Goal: Task Accomplishment & Management: Complete application form

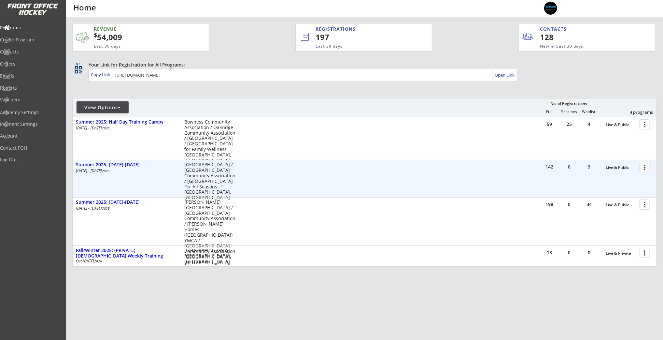
click at [645, 167] on div at bounding box center [646, 166] width 11 height 11
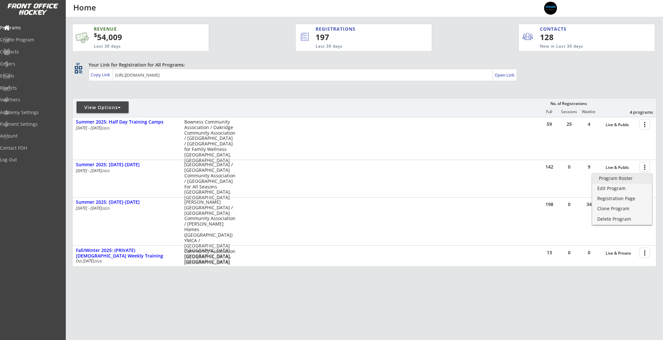
click at [622, 179] on div "Program Roster" at bounding box center [622, 178] width 47 height 5
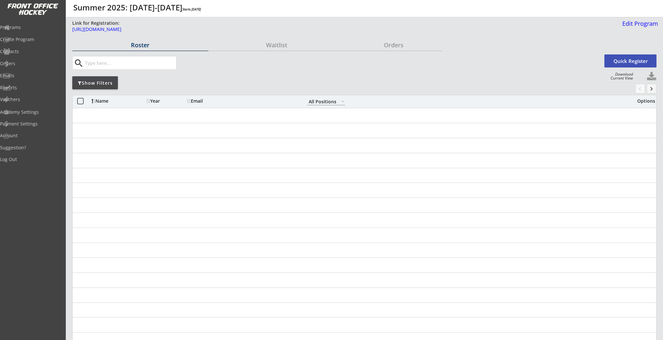
select select ""All Positions""
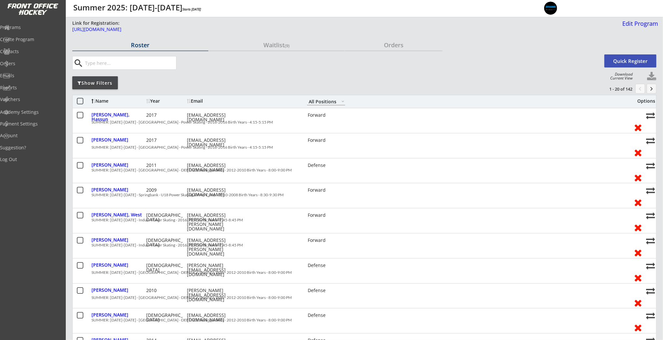
click at [85, 81] on div "Show Filters" at bounding box center [95, 83] width 46 height 7
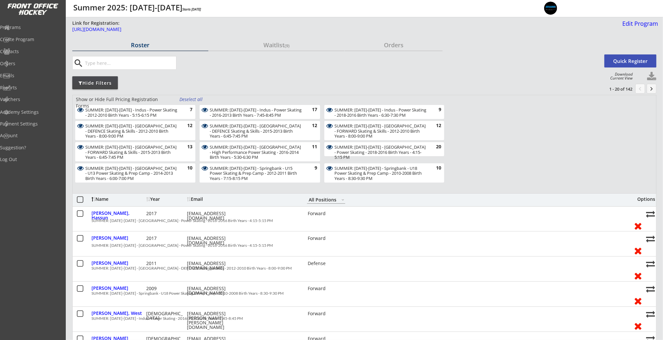
click at [189, 98] on div "Deselect all" at bounding box center [192, 99] width 24 height 7
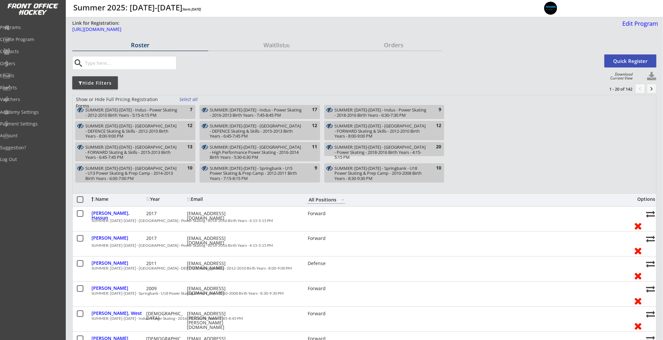
click at [175, 111] on div "SUMMER: [DATE]-[DATE] - Indus - Power Skating - 2012-2010 Birth Years - 5:15-6:…" at bounding box center [131, 113] width 93 height 10
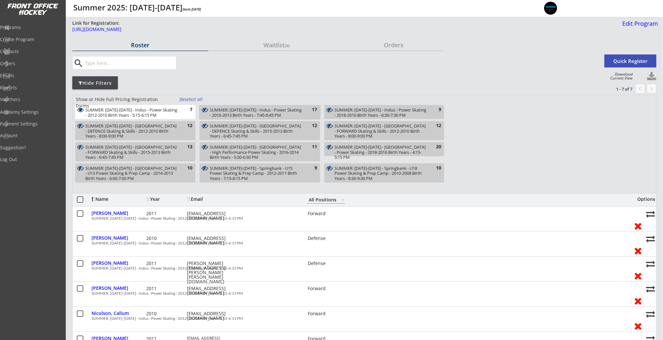
click at [237, 113] on div "SUMMER: [DATE]-[DATE] - Indus - Power Skating - 2016-2013 Birth Years - 7:45-8:…" at bounding box center [256, 113] width 93 height 10
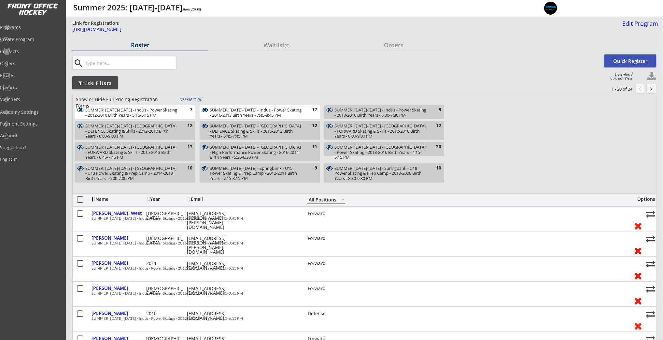
click at [354, 110] on div "SUMMER: [DATE]-[DATE] - Indus - Power Skating - 2018-2016 Birth Years - 6:30-7:…" at bounding box center [381, 113] width 92 height 10
drag, startPoint x: 183, startPoint y: 108, endPoint x: 202, endPoint y: 111, distance: 19.4
click at [183, 109] on div "7" at bounding box center [186, 110] width 13 height 7
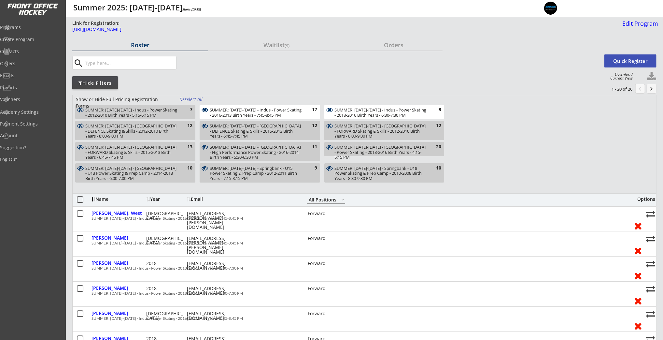
drag, startPoint x: 226, startPoint y: 111, endPoint x: 313, endPoint y: 112, distance: 87.6
click at [226, 111] on div "SUMMER: [DATE]-[DATE] - Indus - Power Skating - 2016-2013 Birth Years - 7:45-8:…" at bounding box center [256, 113] width 93 height 10
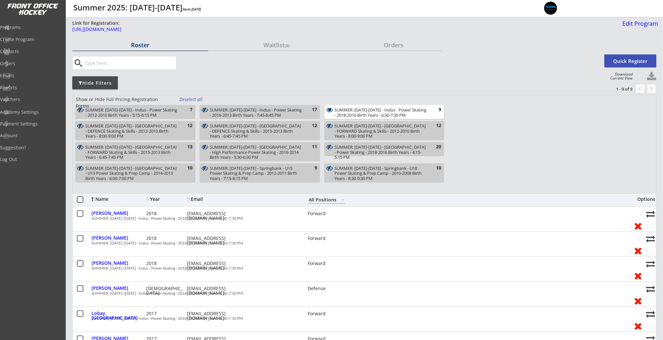
click at [355, 108] on div "SUMMER: [DATE]-[DATE] - Indus - Power Skating - 2018-2016 Birth Years - 6:30-7:…" at bounding box center [381, 113] width 92 height 10
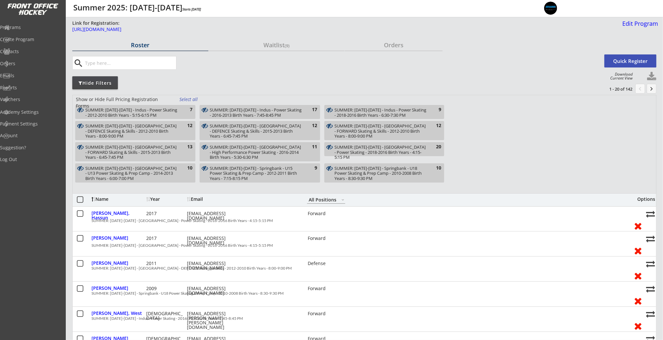
click at [135, 135] on div "SUMMER: [DATE]-[DATE] - [GEOGRAPHIC_DATA] - DEFENCE Skating & Skills - 2012-201…" at bounding box center [131, 130] width 93 height 15
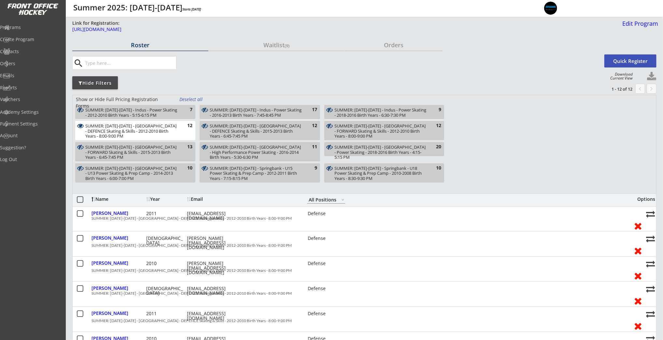
drag, startPoint x: 138, startPoint y: 148, endPoint x: 218, endPoint y: 149, distance: 80.1
click at [142, 149] on div "SUMMER: [DATE]-[DATE] - [GEOGRAPHIC_DATA] - FORWARD Skating & Skills - 2015-201…" at bounding box center [131, 152] width 93 height 15
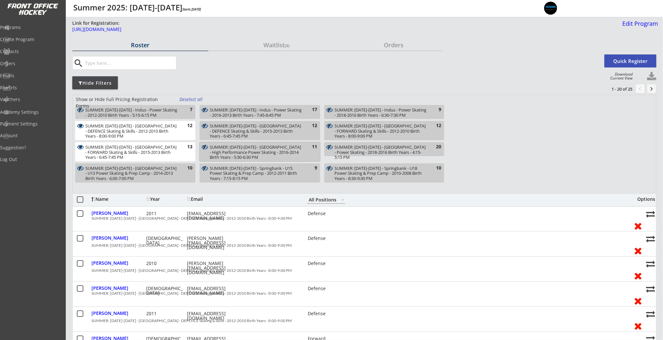
drag, startPoint x: 242, startPoint y: 150, endPoint x: 247, endPoint y: 132, distance: 18.4
click at [243, 149] on div "SUMMER: [DATE]-[DATE] - [GEOGRAPHIC_DATA] - High Performance Power Skating - 20…" at bounding box center [256, 152] width 93 height 15
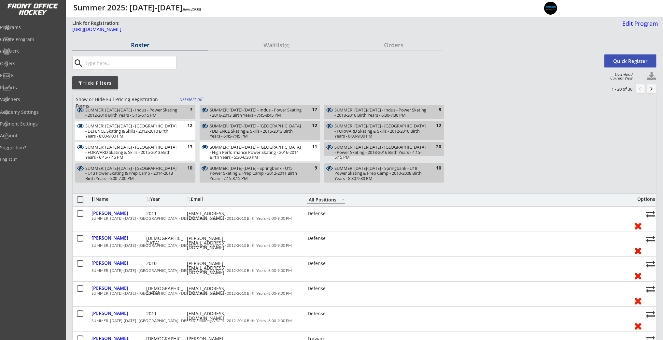
click at [247, 130] on div "SUMMER: [DATE]-[DATE] - [GEOGRAPHIC_DATA] - DEFENCE Skating & Skills - 2015-201…" at bounding box center [256, 130] width 93 height 15
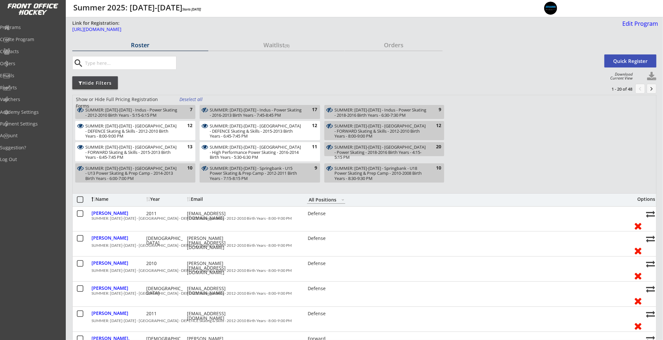
click at [351, 124] on div "SUMMER: [DATE]-[DATE] - [GEOGRAPHIC_DATA] - FORWARD Skating & Skills - 2012-201…" at bounding box center [381, 130] width 92 height 15
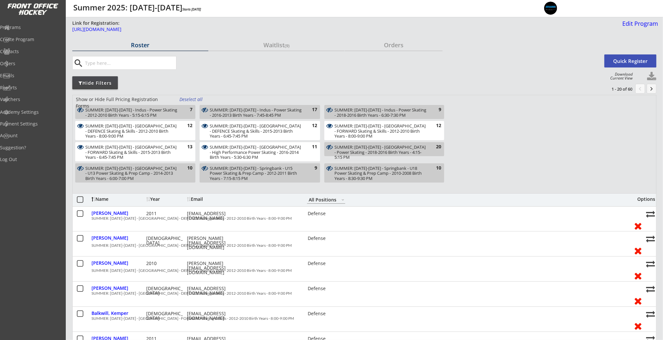
click at [355, 148] on div "SUMMER: [DATE]-[DATE] - [GEOGRAPHIC_DATA] - Power Skating - 2018-2016 Birth Yea…" at bounding box center [381, 152] width 92 height 15
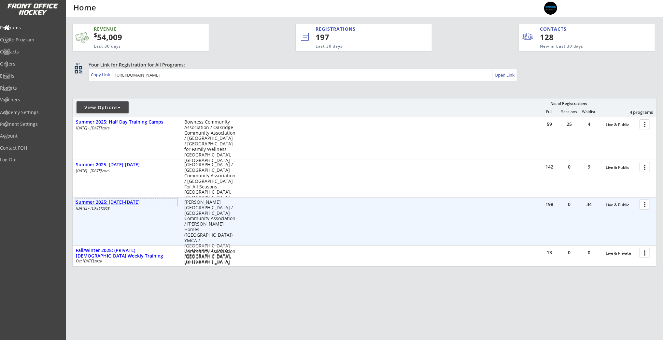
click at [106, 200] on div "Summer 2025: Aug 25-29" at bounding box center [127, 202] width 102 height 6
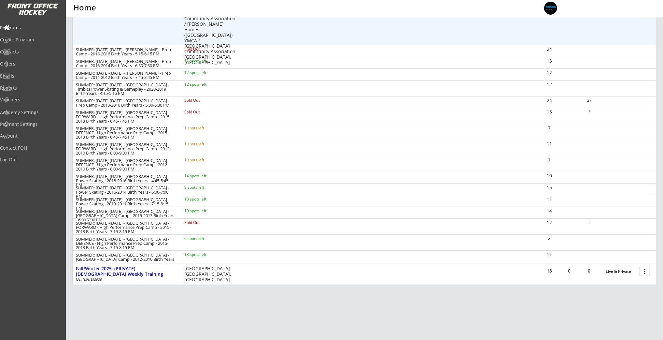
scroll to position [219, 0]
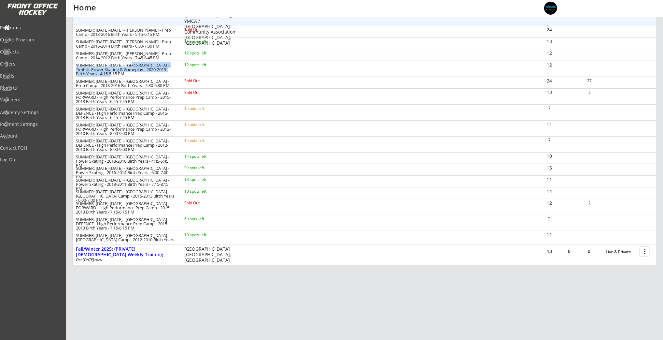
drag, startPoint x: 132, startPoint y: 68, endPoint x: 152, endPoint y: 74, distance: 20.6
click at [152, 74] on div "SUMMER: Aug 25-29 - Lake Bonavista - Timbits Power Skating & Gameplay - 2020-20…" at bounding box center [126, 69] width 100 height 13
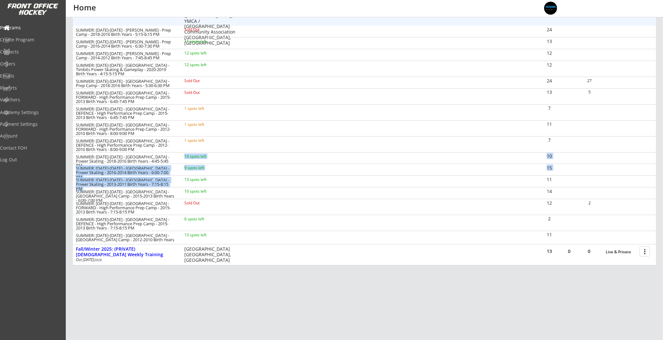
drag, startPoint x: 186, startPoint y: 159, endPoint x: 214, endPoint y: 186, distance: 39.2
click at [214, 186] on div "SUMMER: Aug 25-29 - Jimmie Condon - Prep Camp - 2018-2016 Birth Years - 5:15-6:…" at bounding box center [365, 134] width 584 height 216
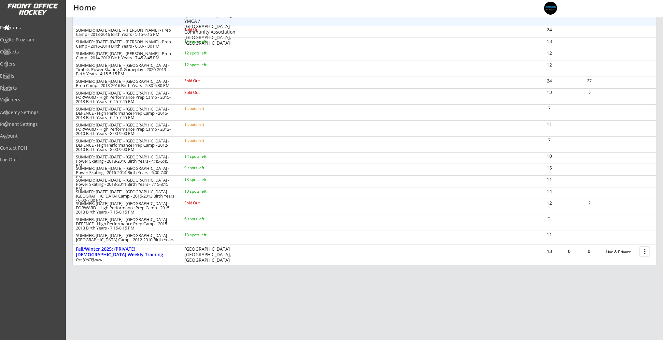
click at [178, 180] on div "SUMMER: Aug 25-29 - Rocky Ridge YMCA - Power Skating - 2013-2011 Birth Years - …" at bounding box center [157, 182] width 169 height 10
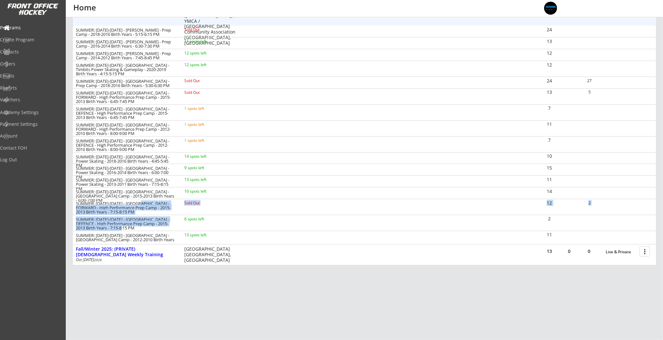
drag, startPoint x: 138, startPoint y: 204, endPoint x: 160, endPoint y: 228, distance: 32.8
click at [160, 228] on div "SUMMER: Aug 25-29 - Jimmie Condon - Prep Camp - 2018-2016 Birth Years - 5:15-6:…" at bounding box center [365, 134] width 584 height 216
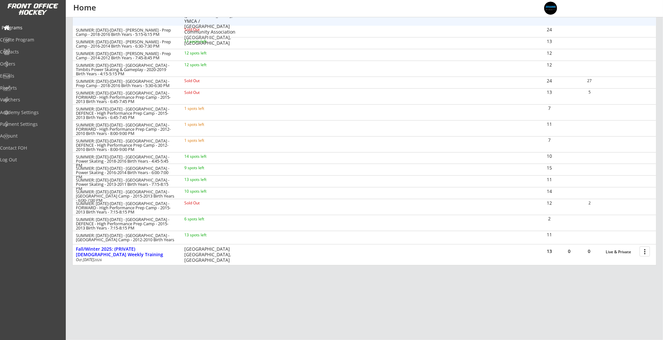
click at [34, 28] on div "Programs" at bounding box center [31, 27] width 59 height 5
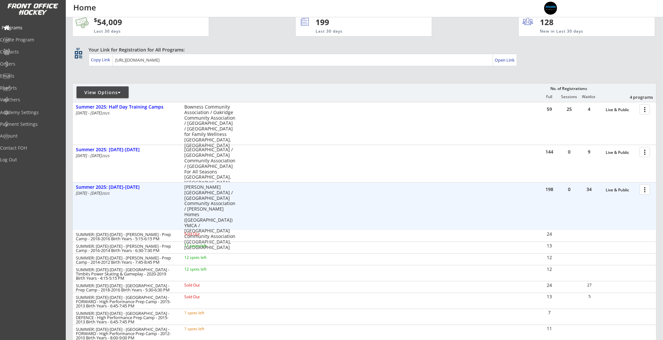
scroll to position [0, 0]
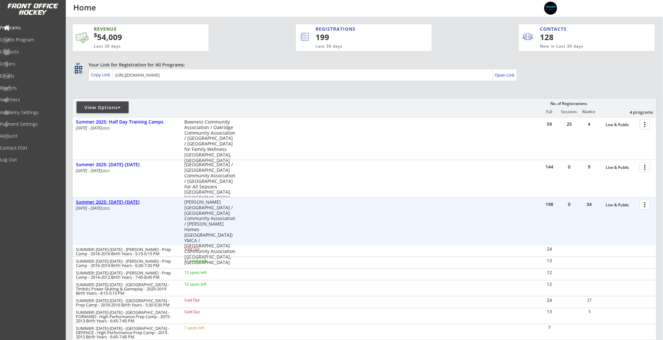
click at [110, 202] on div "Summer 2025: Aug 25-29" at bounding box center [127, 202] width 102 height 6
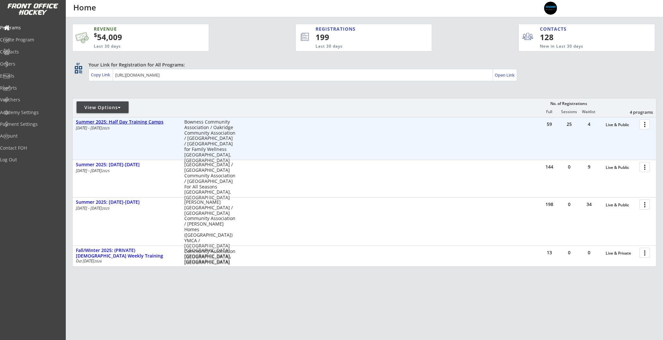
click at [140, 119] on div "Summer 2025: Half Day Training Camps" at bounding box center [127, 122] width 102 height 7
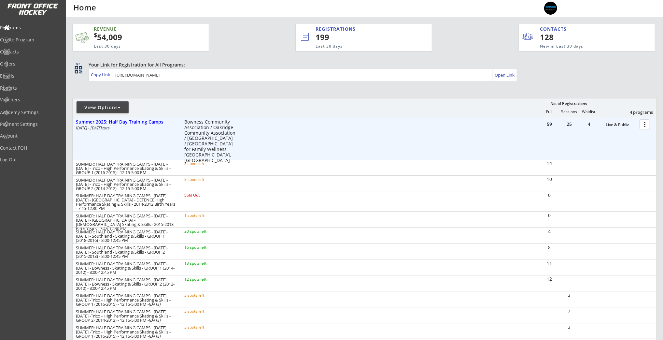
click at [645, 122] on div at bounding box center [646, 123] width 11 height 11
click at [637, 136] on div "Program Roster" at bounding box center [622, 135] width 47 height 5
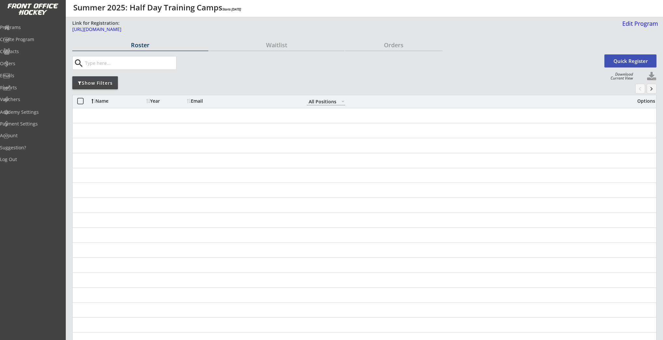
select select ""All Positions""
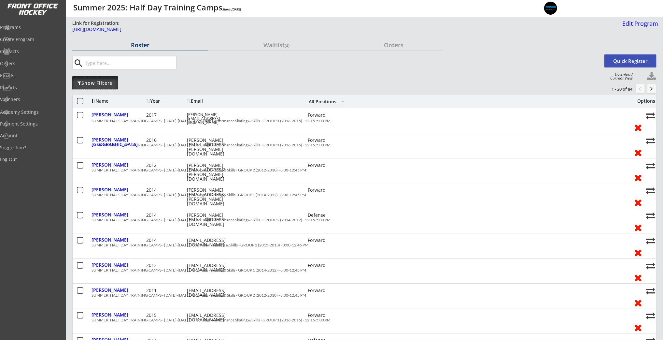
click at [97, 83] on div "Show Filters" at bounding box center [95, 83] width 46 height 7
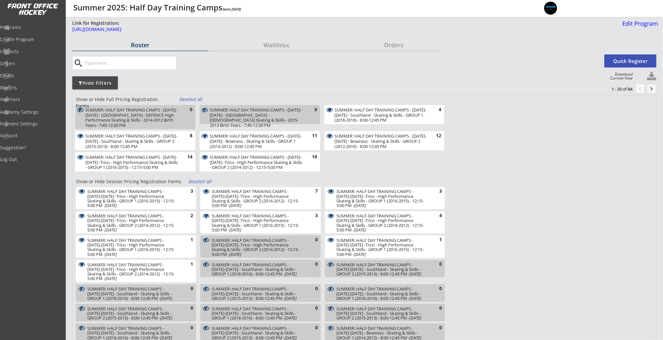
click at [190, 99] on div "Deselect all" at bounding box center [192, 99] width 24 height 7
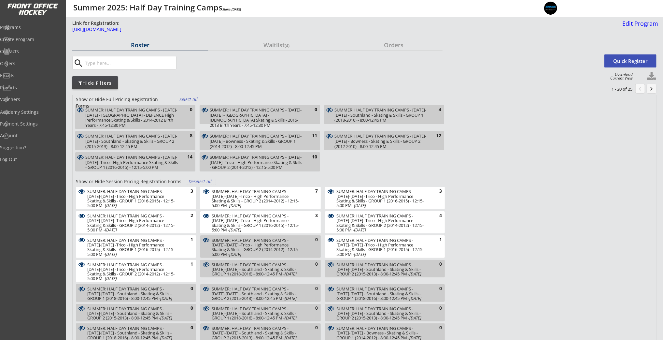
click at [194, 179] on div "Deselect all" at bounding box center [201, 181] width 24 height 7
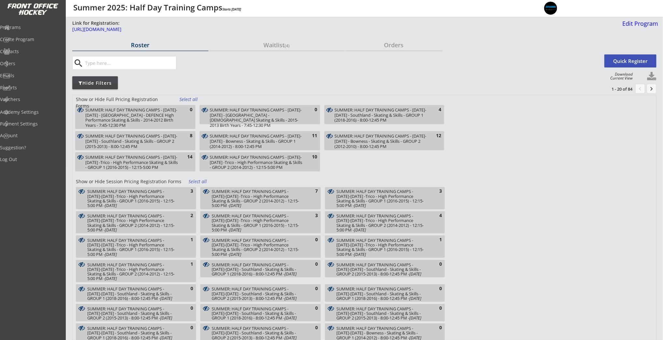
click at [162, 137] on div "SUMMER: HALF DAY TRAINING CAMPS - Aug 18-22 - Southland - Skating & Skills - GR…" at bounding box center [131, 141] width 93 height 15
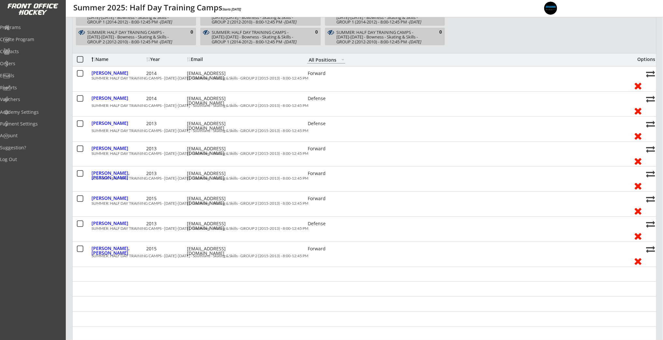
scroll to position [364, 0]
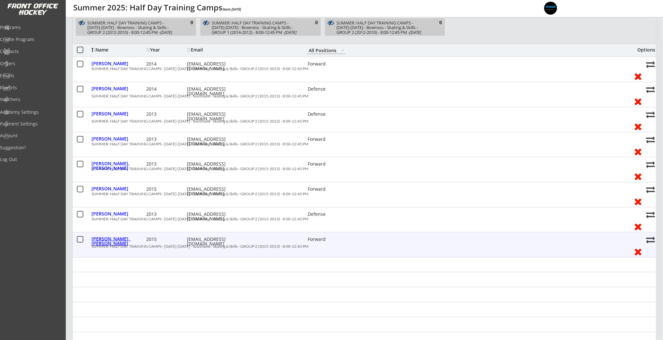
click at [119, 241] on div "Zaamout, Ayoub" at bounding box center [118, 241] width 53 height 9
select select ""Forward""
select select ""Youth M""
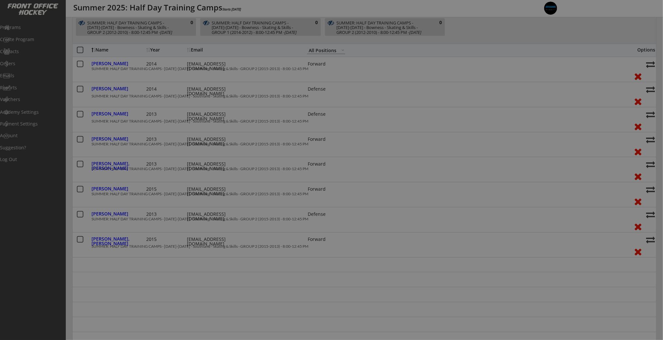
type input "Male"
type input "Raiders Hockey Club"
type input "U11"
type input "Division 2"
select select ""Raiders Hockey Club""
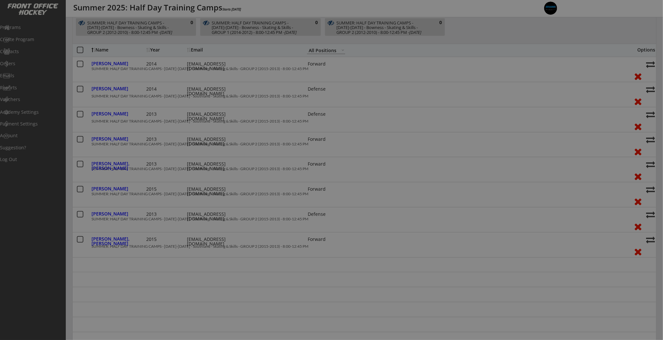
select select ""U11""
select select ""Division 2""
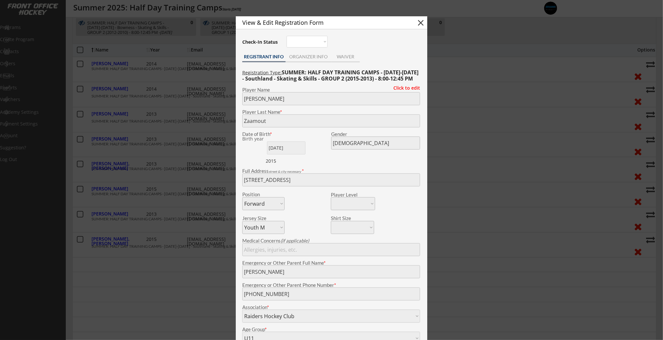
click at [418, 23] on button "close" at bounding box center [421, 23] width 10 height 10
select select ""PLACEHOLDER_1427118222253""
